Goal: Navigation & Orientation: Find specific page/section

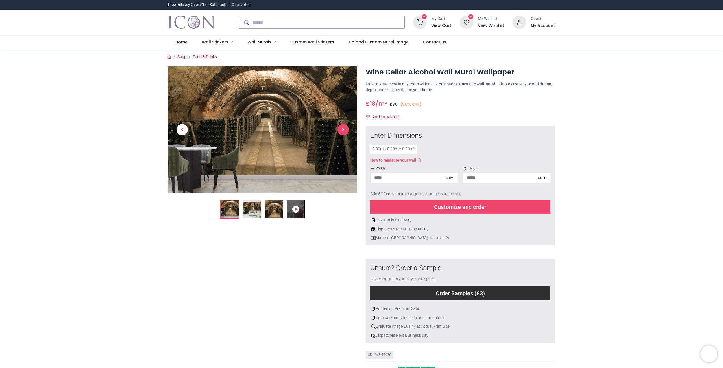
click at [342, 132] on span "Next" at bounding box center [342, 129] width 11 height 11
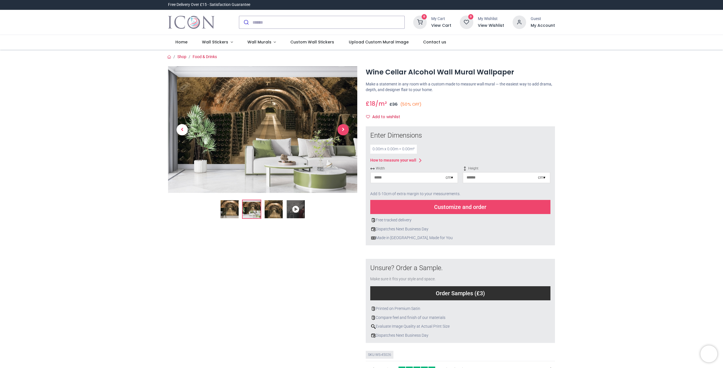
click at [342, 132] on span "Next" at bounding box center [342, 129] width 11 height 11
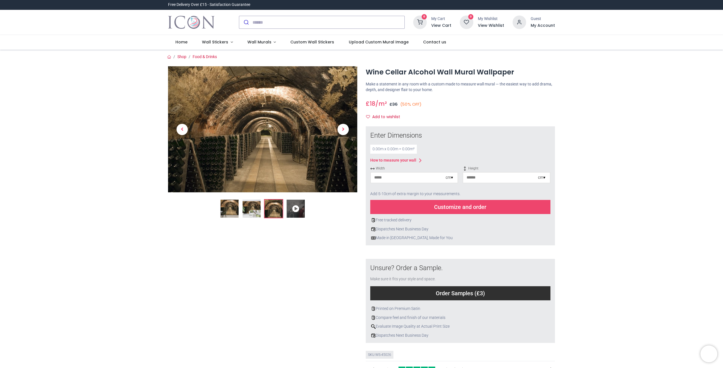
click at [298, 207] on icon at bounding box center [296, 209] width 18 height 18
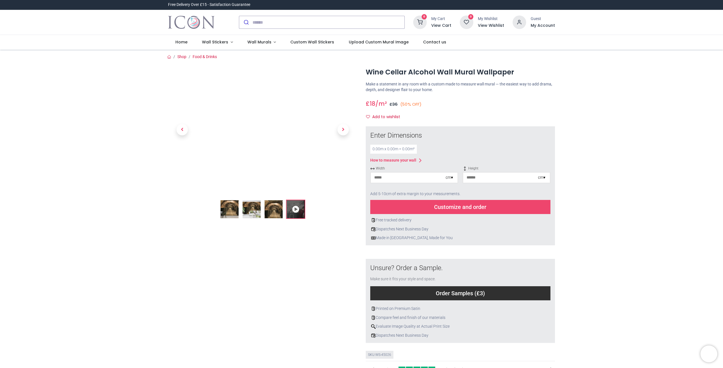
click at [297, 207] on icon at bounding box center [296, 209] width 18 height 18
click at [217, 44] on span "Wall Stickers" at bounding box center [215, 42] width 26 height 6
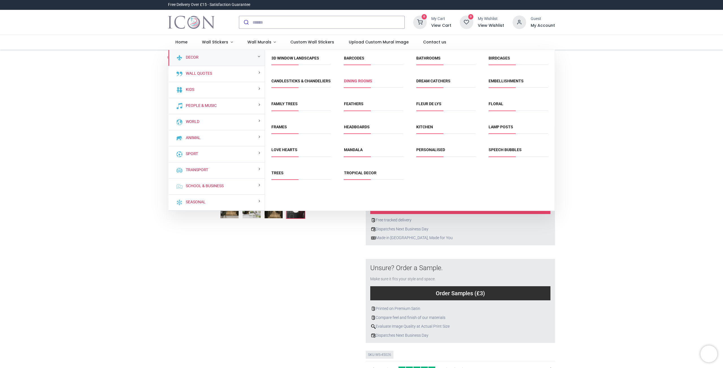
click at [351, 82] on link "Dining Rooms" at bounding box center [358, 81] width 28 height 5
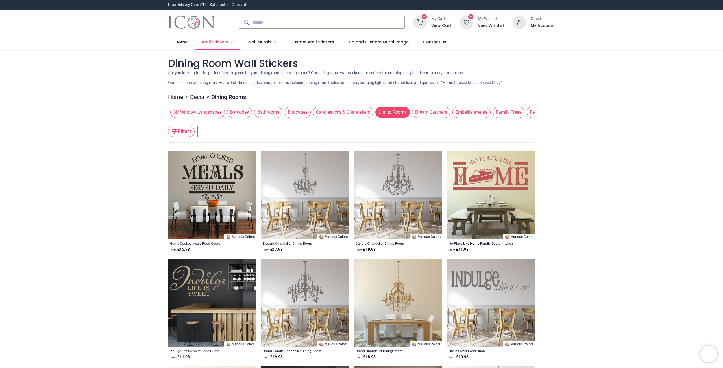
click at [219, 45] on link "Wall Stickers" at bounding box center [217, 42] width 45 height 15
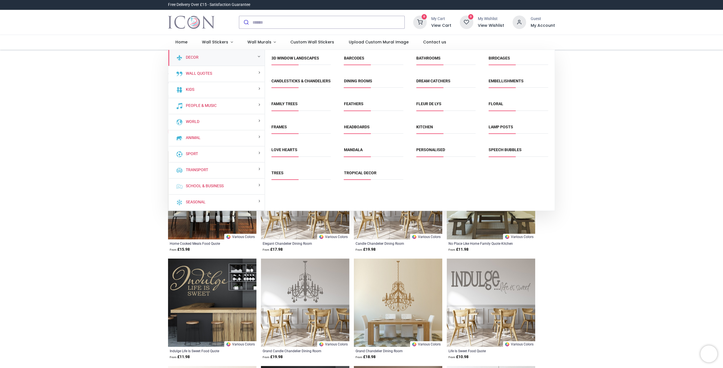
click at [230, 58] on div "Decor" at bounding box center [216, 58] width 96 height 16
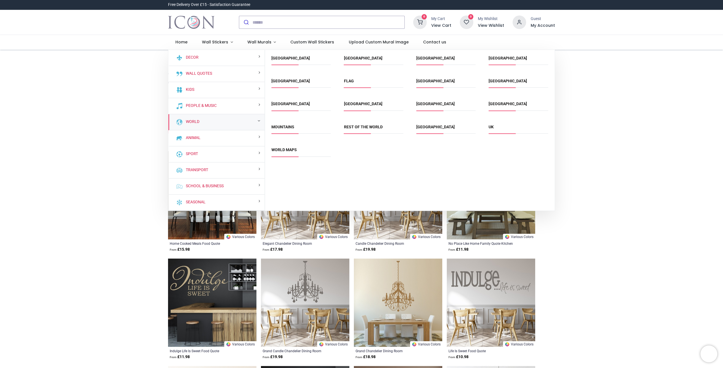
click at [226, 121] on div "World" at bounding box center [216, 122] width 96 height 16
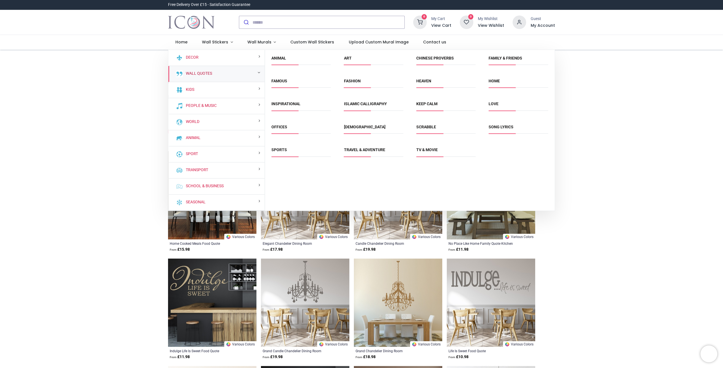
click at [197, 76] on link "Wall Quotes" at bounding box center [198, 74] width 29 height 6
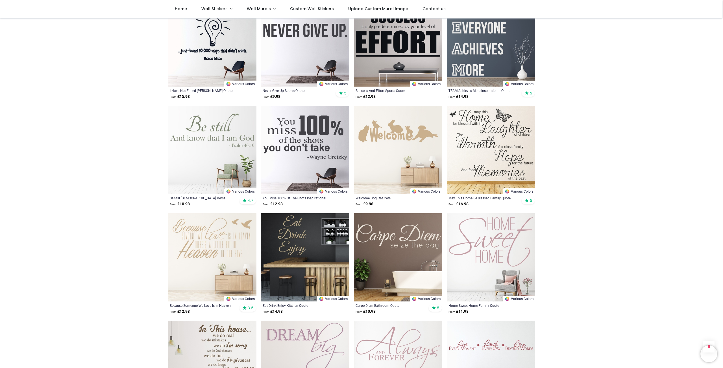
scroll to position [640, 0]
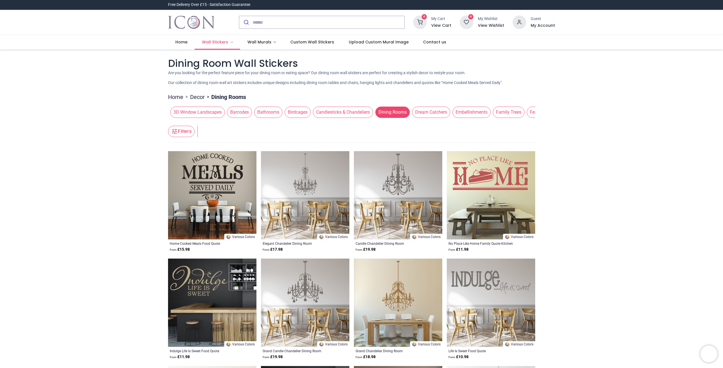
click at [202, 42] on span "Wall Stickers" at bounding box center [215, 42] width 26 height 6
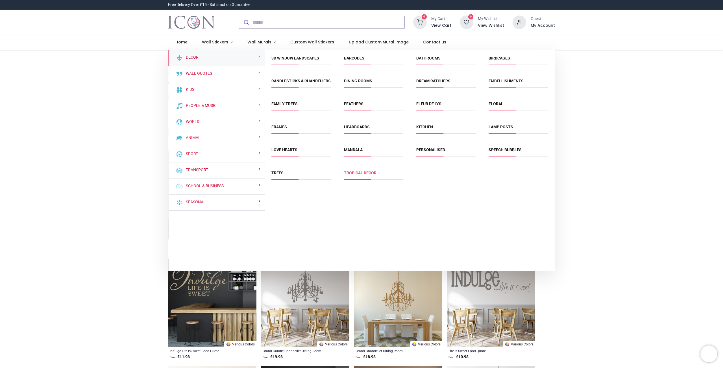
click at [363, 175] on link "Tropical Decor" at bounding box center [360, 173] width 32 height 5
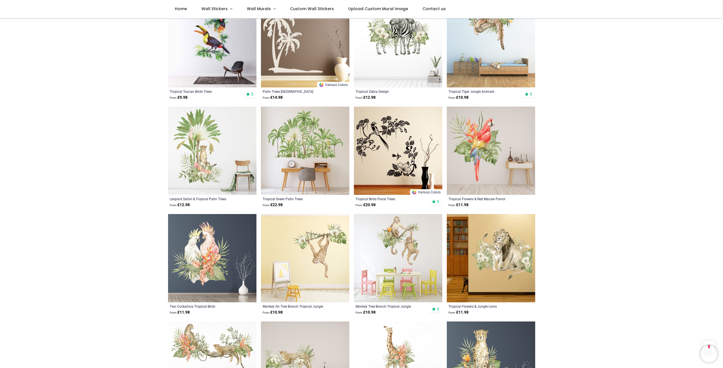
scroll to position [245, 0]
